Goal: Task Accomplishment & Management: Manage account settings

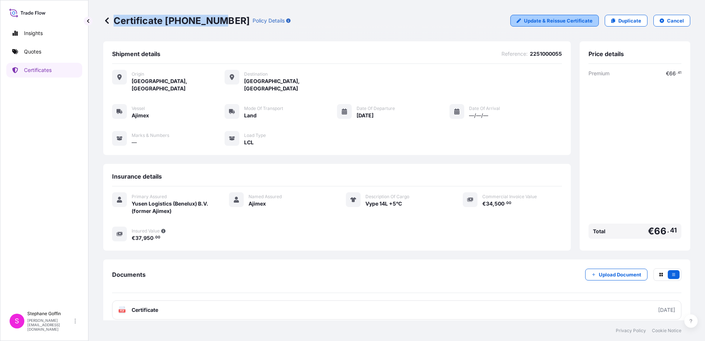
click at [547, 22] on p "Update & Reissue Certificate" at bounding box center [558, 20] width 69 height 7
select select "Land"
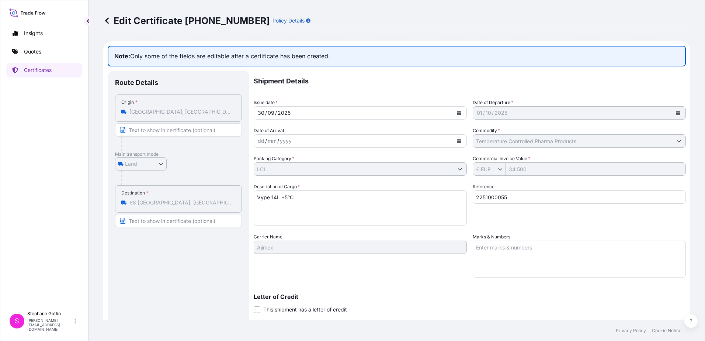
select select "31718"
click at [314, 115] on div "[DATE]" at bounding box center [353, 112] width 199 height 13
click at [349, 113] on div "[DATE]" at bounding box center [353, 112] width 199 height 13
click at [457, 112] on icon "Calendar" at bounding box center [459, 113] width 4 height 4
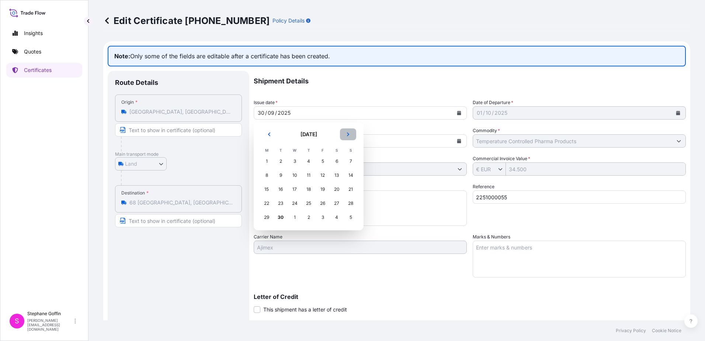
click at [348, 133] on icon "Next" at bounding box center [348, 134] width 2 height 4
click at [294, 160] on div "1" at bounding box center [294, 160] width 13 height 13
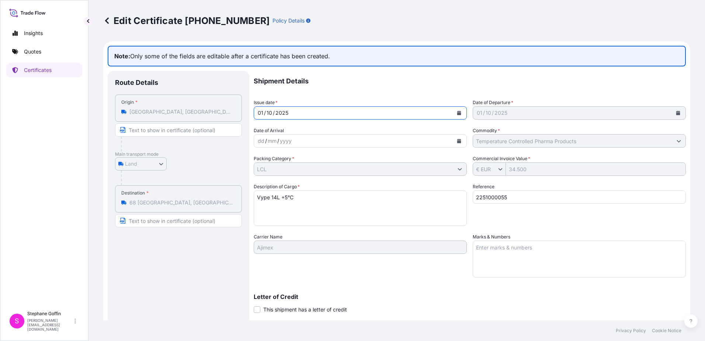
click at [493, 112] on div "2025" at bounding box center [500, 112] width 14 height 9
click at [311, 142] on div "dd / mm / yyyy" at bounding box center [353, 140] width 199 height 13
click at [457, 140] on icon "Calendar" at bounding box center [459, 141] width 4 height 4
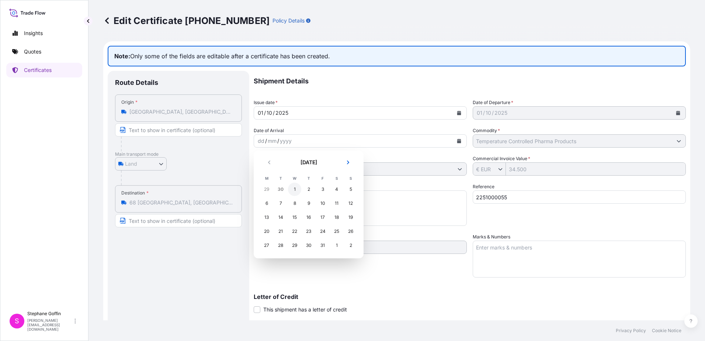
click at [295, 189] on div "1" at bounding box center [294, 188] width 13 height 13
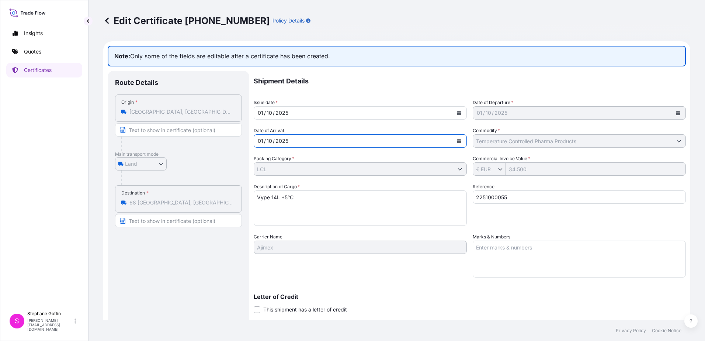
click at [457, 112] on icon "Calendar" at bounding box center [459, 113] width 4 height 4
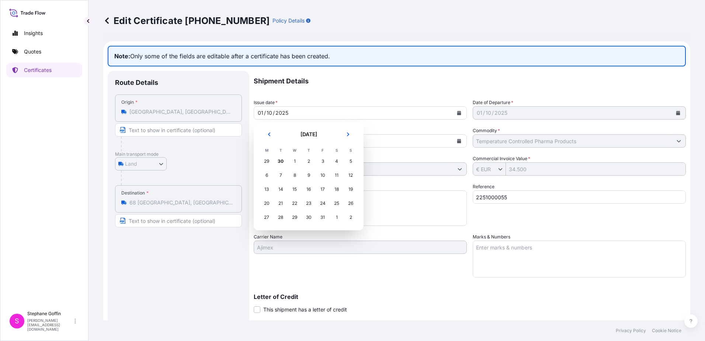
click at [280, 161] on div "30" at bounding box center [280, 160] width 13 height 13
click at [269, 135] on icon "Previous" at bounding box center [269, 134] width 4 height 4
click at [280, 217] on div "30" at bounding box center [280, 216] width 13 height 13
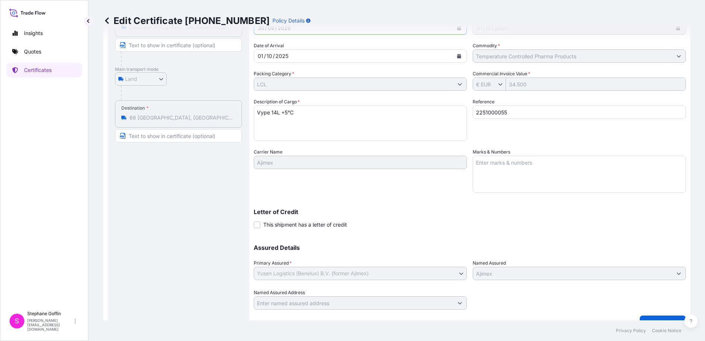
scroll to position [99, 0]
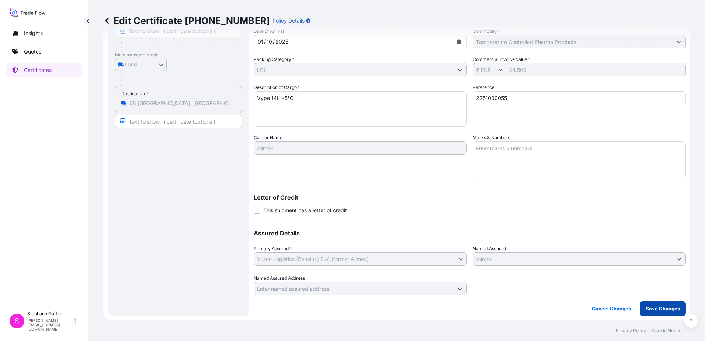
click at [653, 306] on p "Save Changes" at bounding box center [662, 307] width 34 height 7
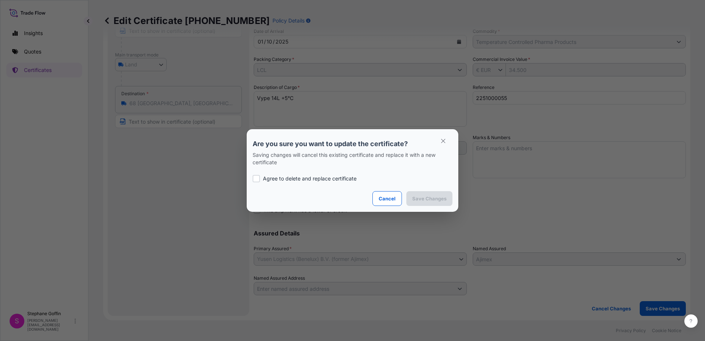
click at [255, 178] on div at bounding box center [255, 178] width 7 height 7
checkbox input "true"
click at [432, 199] on p "Save Changes" at bounding box center [429, 198] width 34 height 7
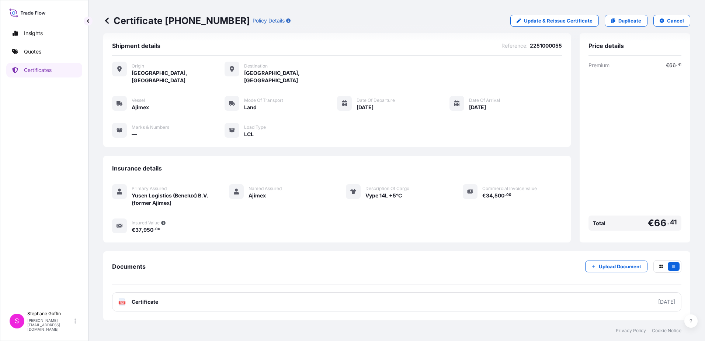
scroll to position [1, 0]
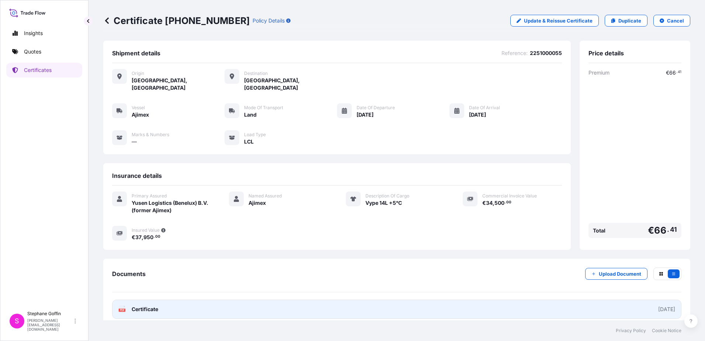
click at [141, 305] on span "Certificate" at bounding box center [145, 308] width 27 height 7
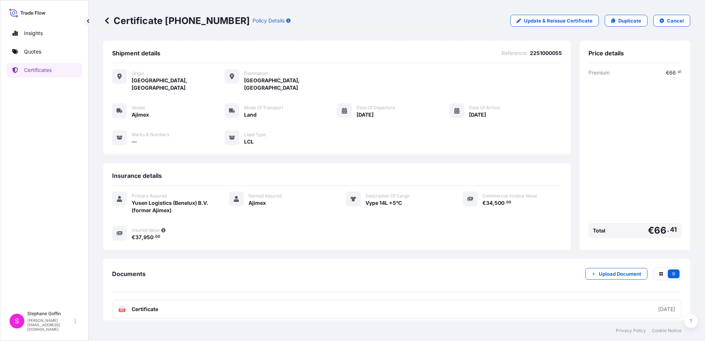
scroll to position [0, 0]
click at [38, 51] on p "Quotes" at bounding box center [32, 51] width 17 height 7
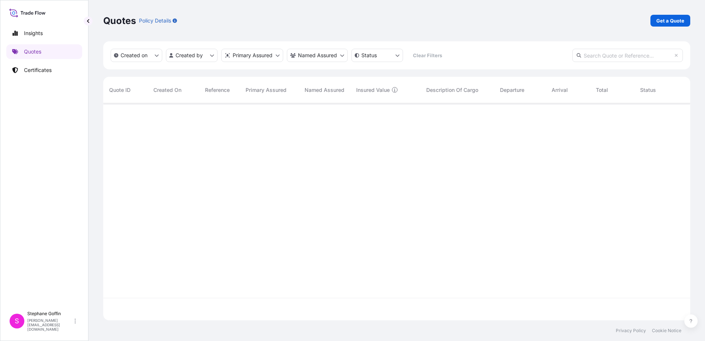
scroll to position [238, 581]
click at [30, 33] on p "Insights" at bounding box center [33, 32] width 19 height 7
select select "2025"
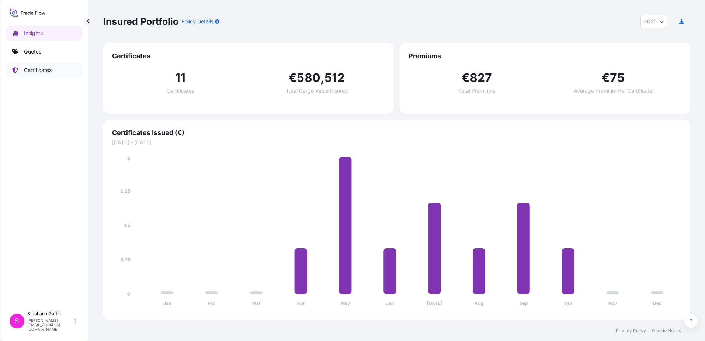
click at [35, 69] on p "Certificates" at bounding box center [38, 69] width 28 height 7
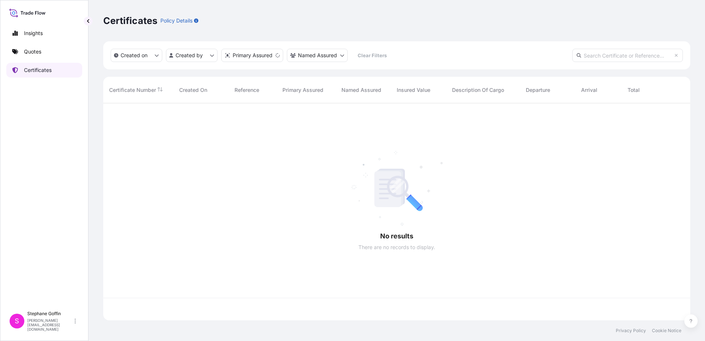
scroll to position [215, 581]
